Goal: Information Seeking & Learning: Learn about a topic

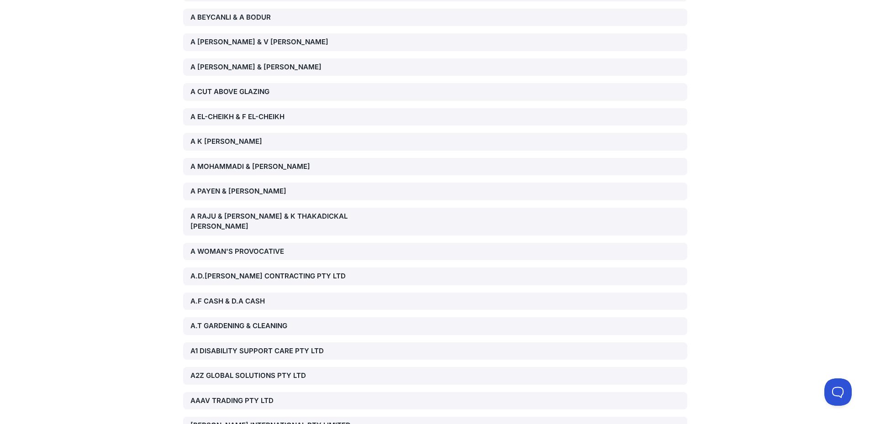
scroll to position [3830, 0]
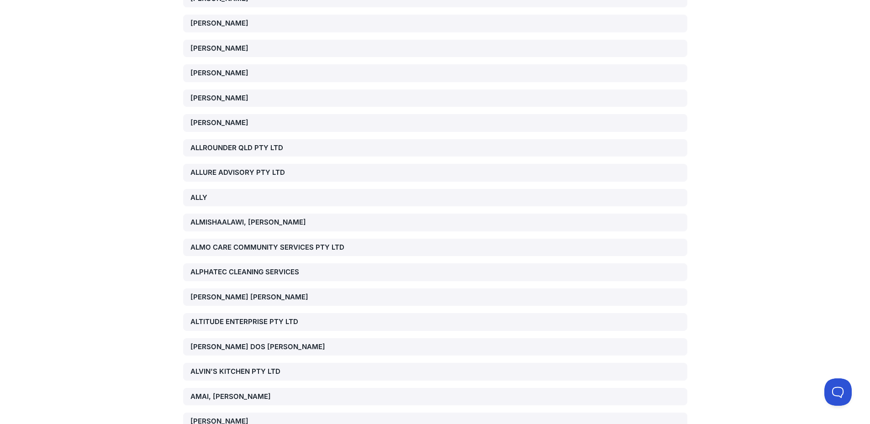
click at [325, 217] on div "ALMISHAALAWI, [PERSON_NAME]" at bounding box center [271, 222] width 161 height 11
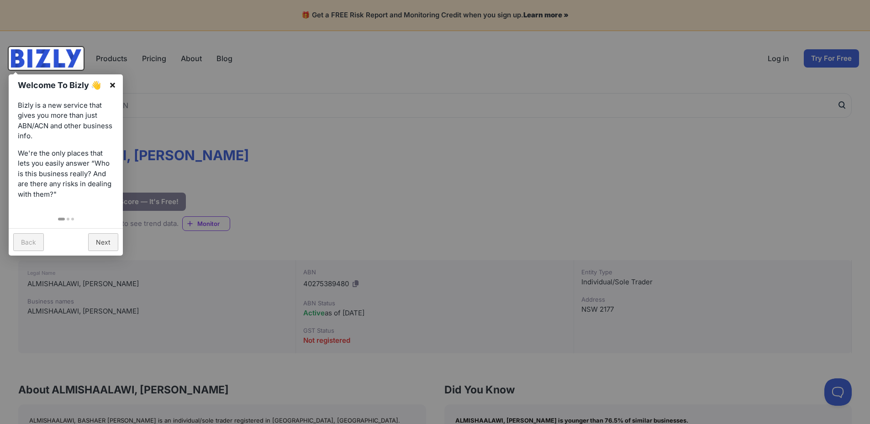
click at [113, 84] on link "×" at bounding box center [112, 84] width 21 height 21
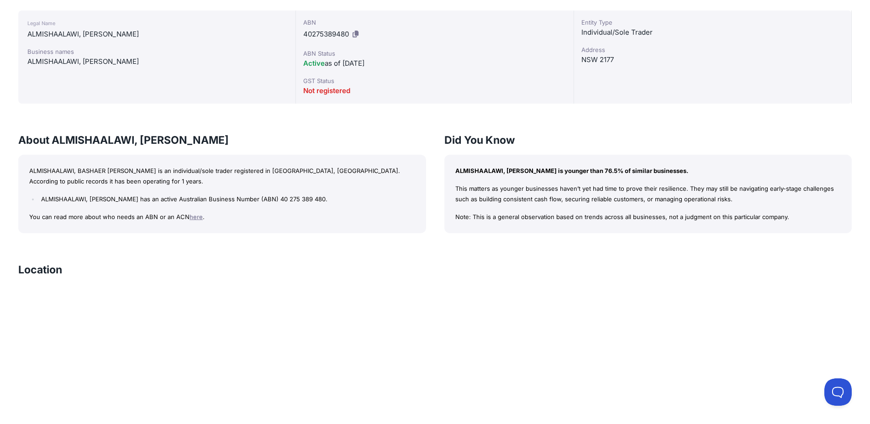
scroll to position [21, 0]
